Goal: Find specific page/section: Find specific page/section

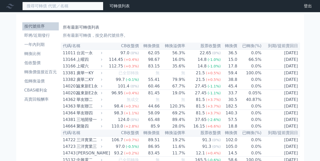
click at [70, 8] on input at bounding box center [62, 6] width 81 height 9
type input "阿"
type input "8442"
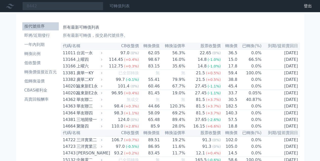
click at [119, 5] on link "可轉債列表" at bounding box center [120, 6] width 20 height 5
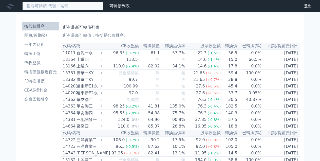
click at [82, 7] on input at bounding box center [62, 6] width 81 height 9
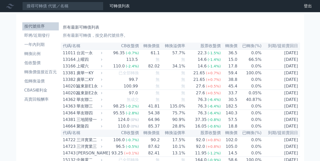
click at [84, 61] on div "上曜四" at bounding box center [89, 60] width 25 height 6
click at [84, 59] on div "上曜四" at bounding box center [89, 60] width 25 height 6
click at [77, 60] on div "上曜四" at bounding box center [89, 60] width 25 height 6
